Goal: Transaction & Acquisition: Purchase product/service

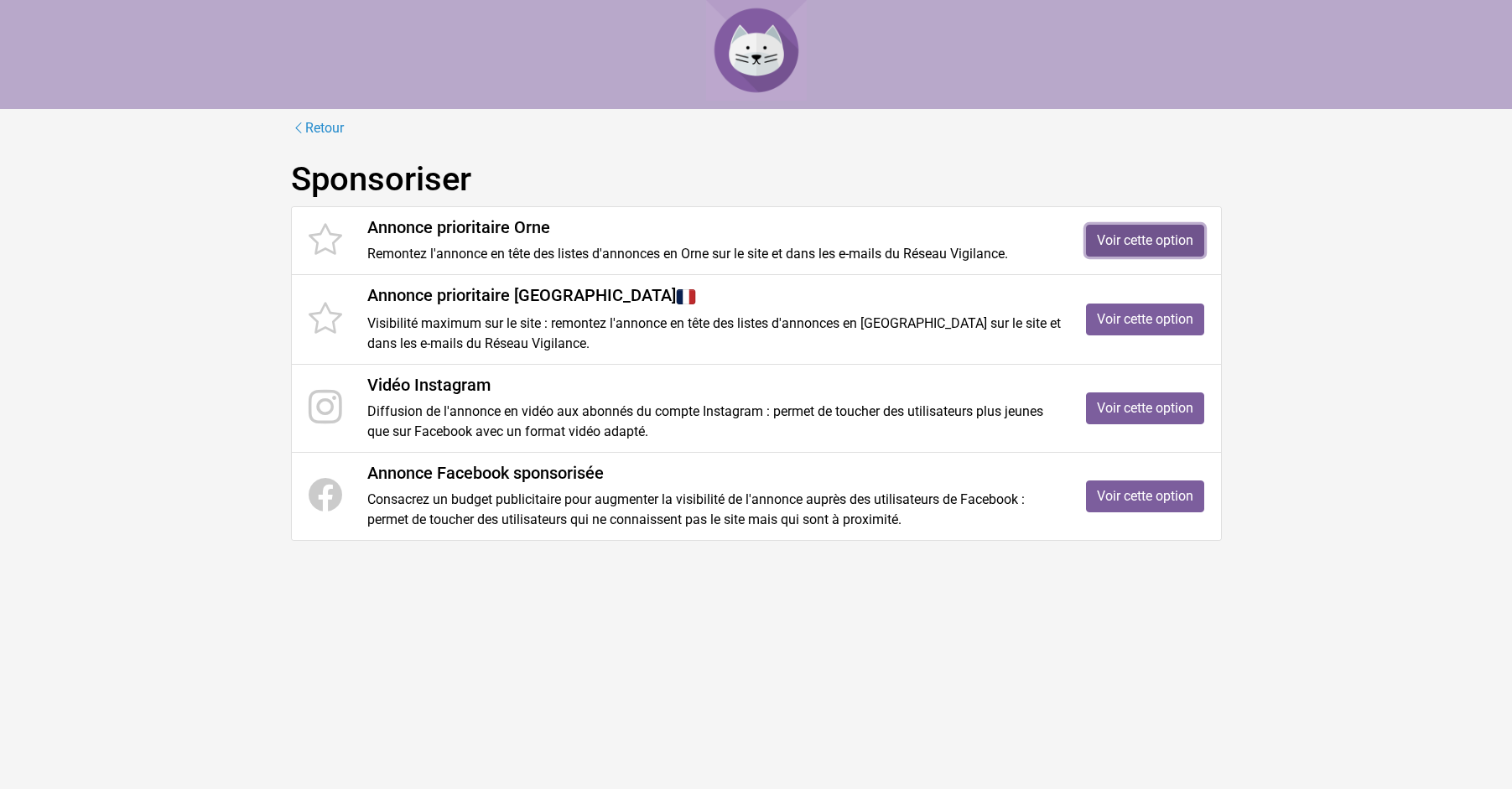
click at [1140, 239] on link "Voir cette option" at bounding box center [1145, 240] width 119 height 32
click at [1137, 493] on link "Voir cette option" at bounding box center [1145, 495] width 119 height 32
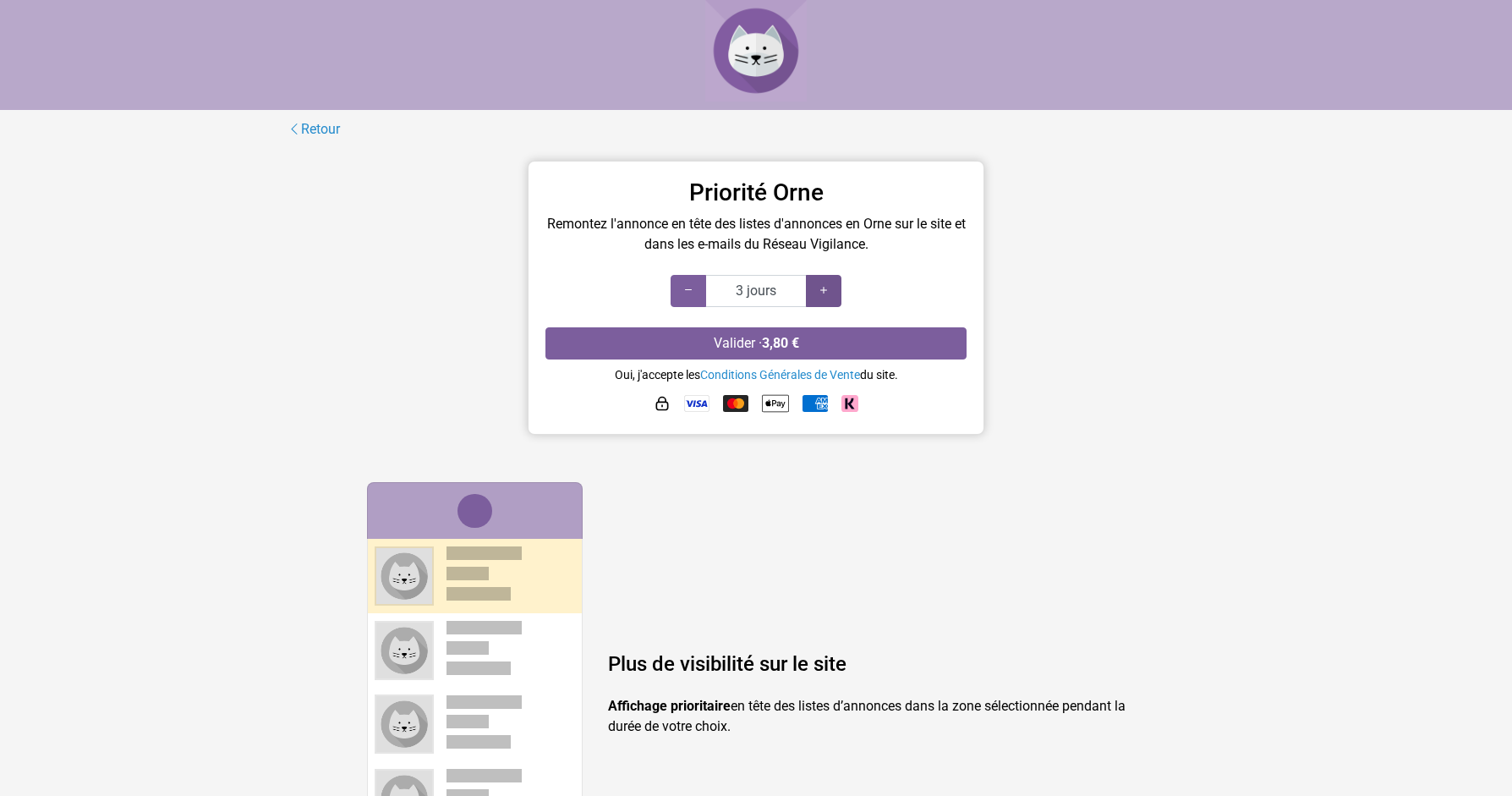
type input "4 jours"
click at [821, 286] on icon at bounding box center [824, 290] width 14 height 16
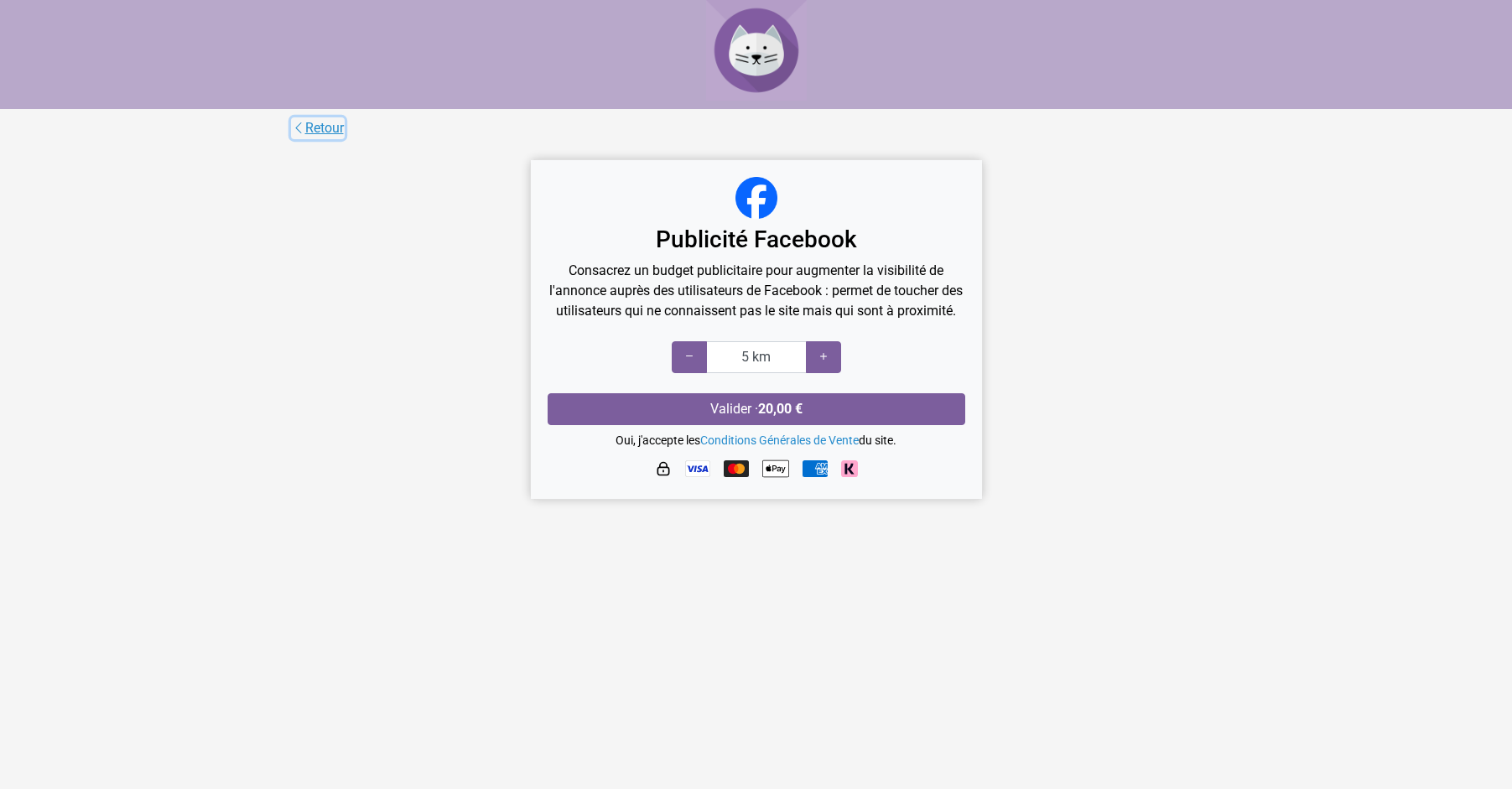
click at [322, 128] on link "Retour" at bounding box center [318, 128] width 54 height 22
